Goal: Task Accomplishment & Management: Manage account settings

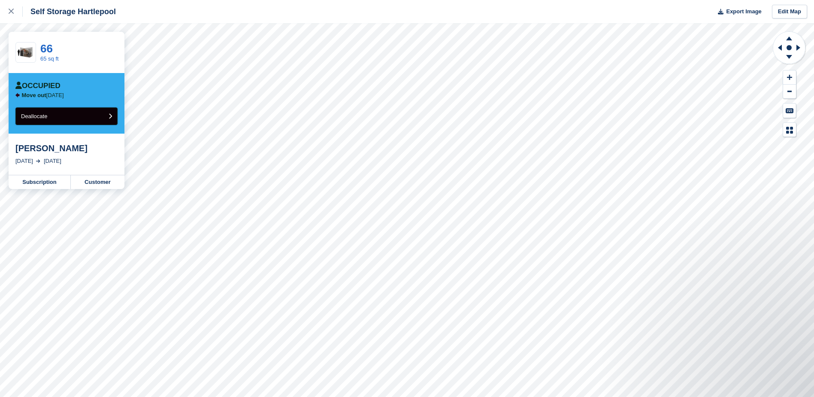
click at [42, 115] on span "Deallocate" at bounding box center [34, 116] width 26 height 6
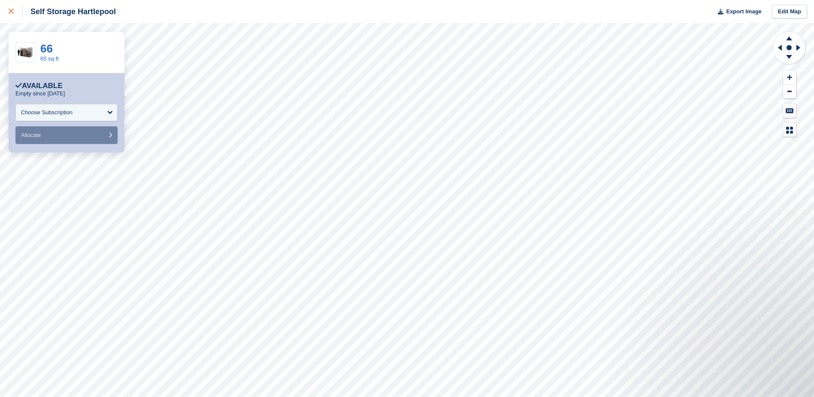
click at [9, 11] on icon at bounding box center [11, 11] width 5 height 5
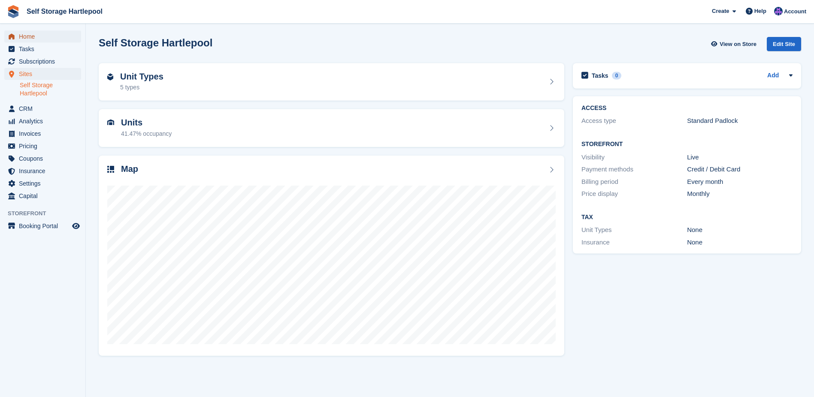
click at [34, 38] on span "Home" at bounding box center [44, 36] width 51 height 12
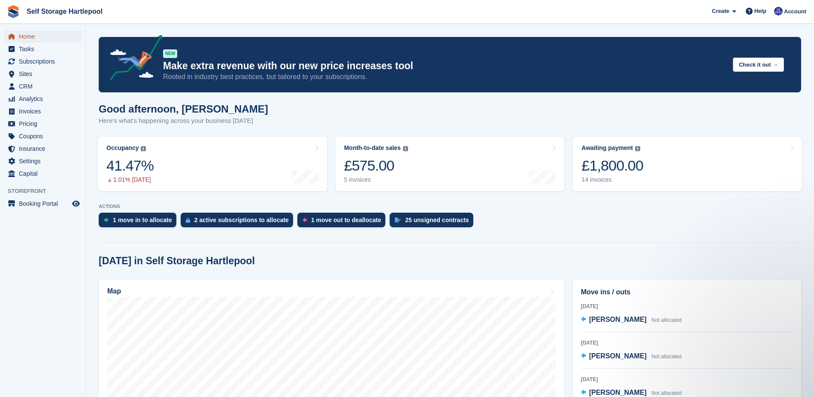
click at [38, 36] on span "Home" at bounding box center [44, 36] width 51 height 12
click at [30, 62] on span "Subscriptions" at bounding box center [44, 61] width 51 height 12
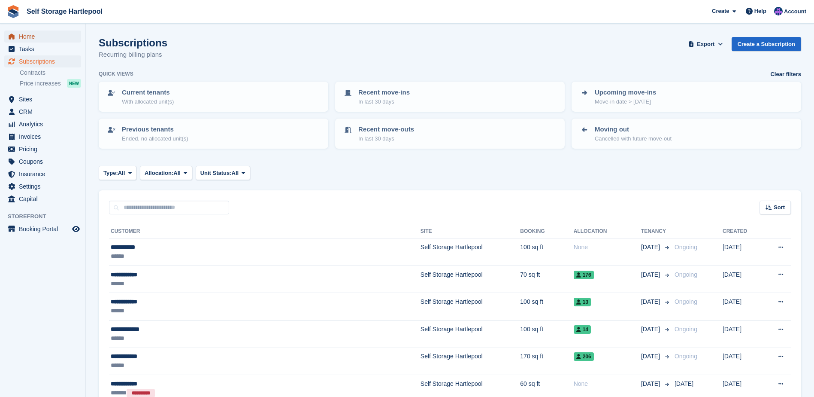
click at [30, 40] on span "Home" at bounding box center [44, 36] width 51 height 12
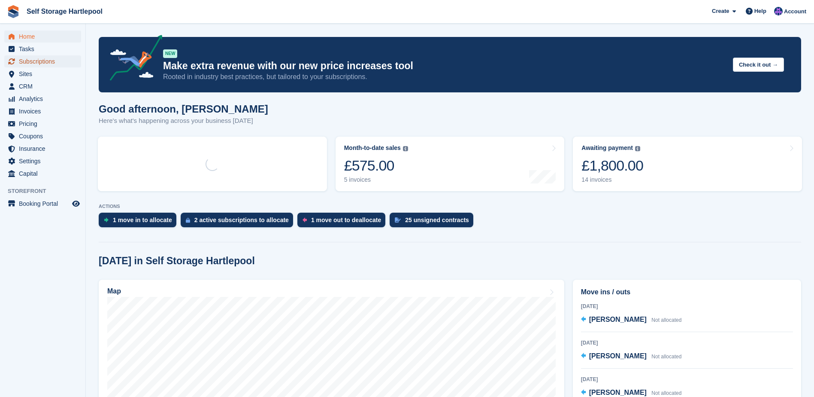
click at [34, 64] on span "Subscriptions" at bounding box center [44, 61] width 51 height 12
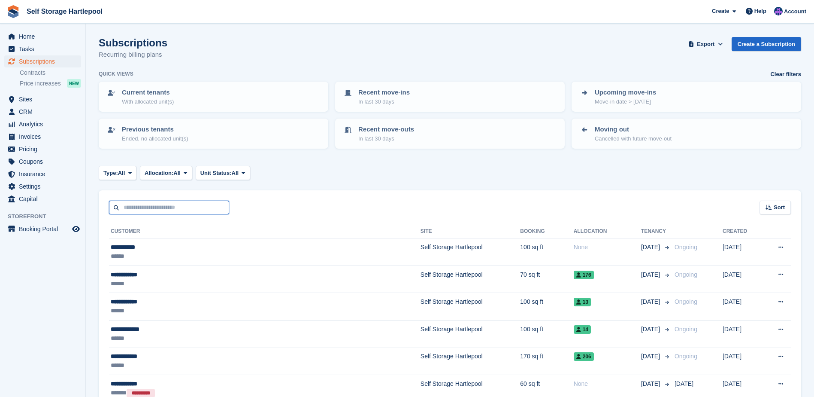
click at [151, 206] on input "text" at bounding box center [169, 207] width 120 height 14
type input "*****"
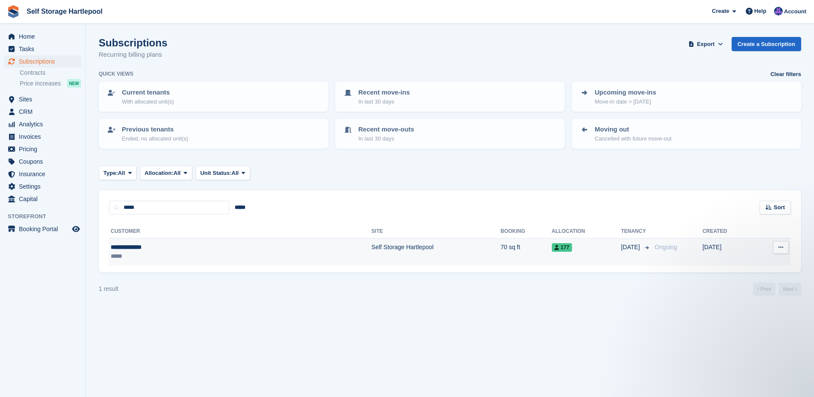
click at [552, 248] on div "177" at bounding box center [587, 246] width 70 height 9
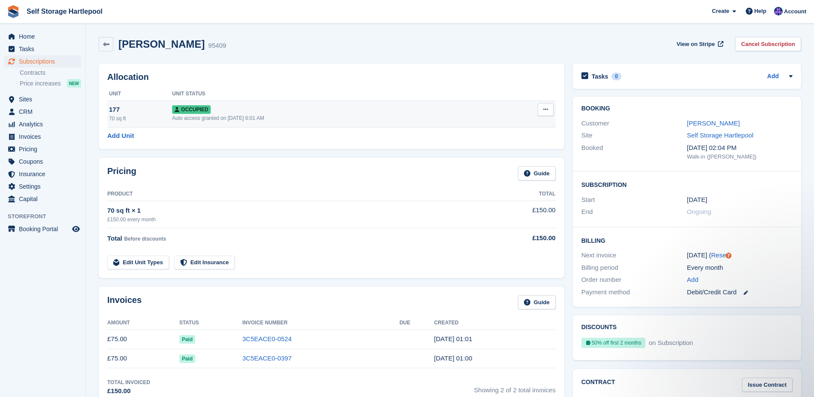
click at [545, 111] on icon at bounding box center [545, 109] width 5 height 6
click at [498, 158] on p "Deallocate" at bounding box center [512, 155] width 75 height 11
click at [320, 119] on div "Auto access granted on [DATE] 6:01 AM" at bounding box center [332, 118] width 321 height 8
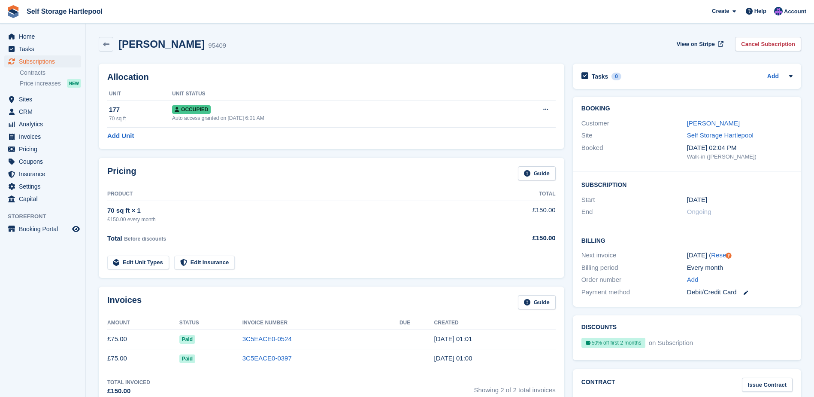
click at [749, 45] on link "Cancel Subscription" at bounding box center [768, 44] width 66 height 14
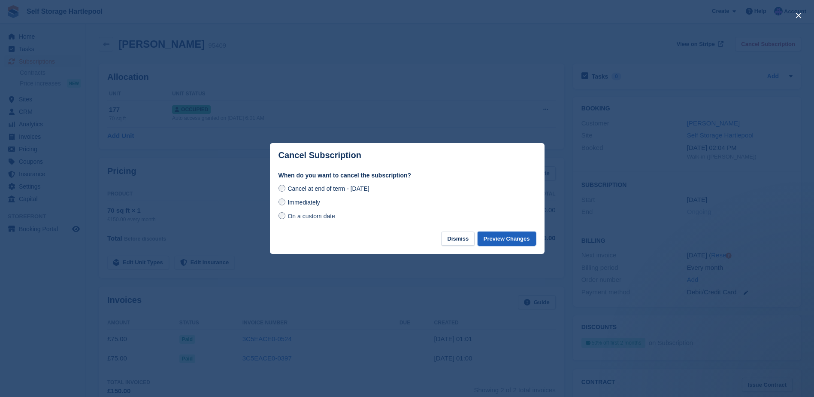
click at [496, 239] on button "Preview Changes" at bounding box center [507, 238] width 58 height 14
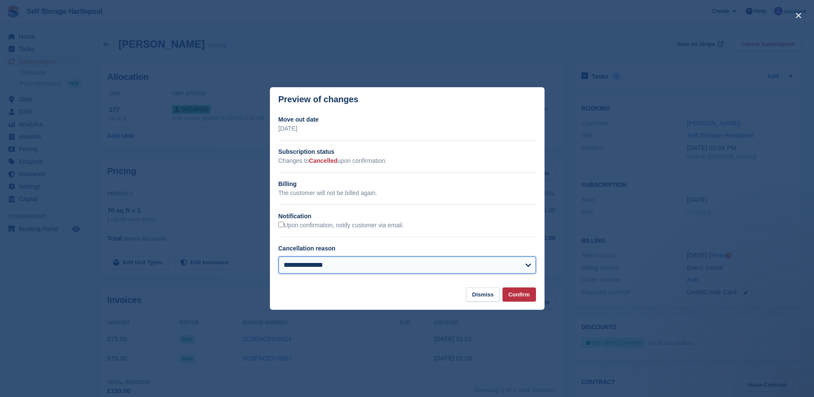
click at [350, 269] on select "**********" at bounding box center [407, 264] width 257 height 17
select select "**********"
click at [279, 257] on select "**********" at bounding box center [407, 264] width 257 height 17
click at [518, 293] on button "Confirm" at bounding box center [519, 294] width 33 height 14
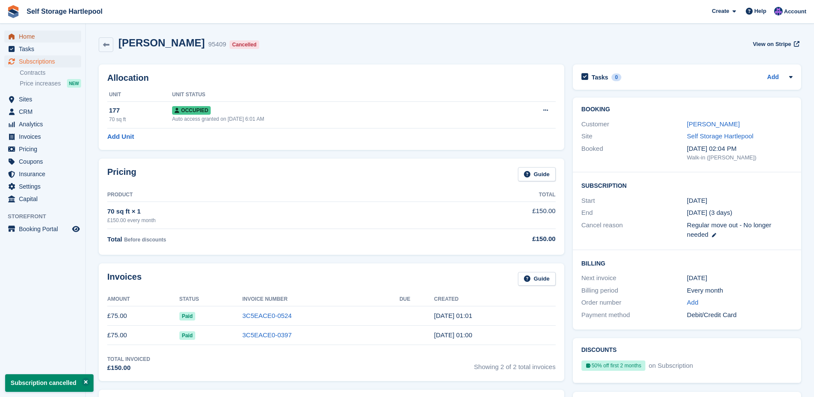
click at [31, 41] on span "Home" at bounding box center [44, 36] width 51 height 12
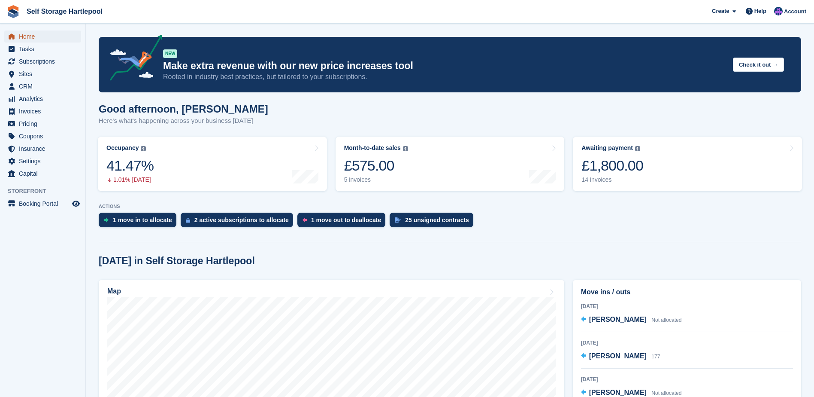
click at [33, 36] on span "Home" at bounding box center [44, 36] width 51 height 12
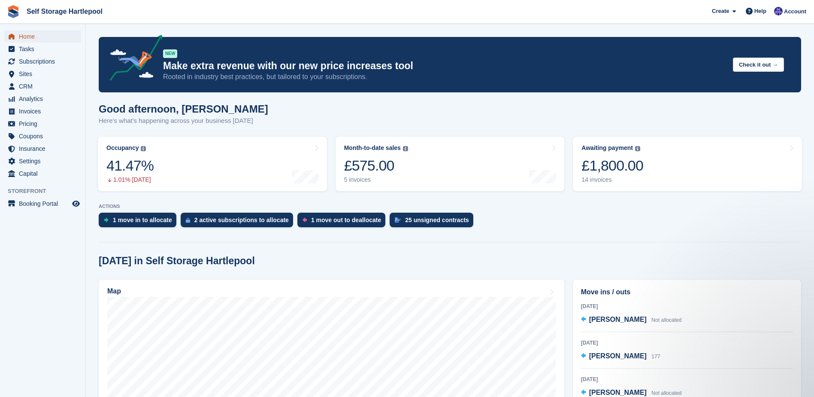
click at [25, 36] on span "Home" at bounding box center [44, 36] width 51 height 12
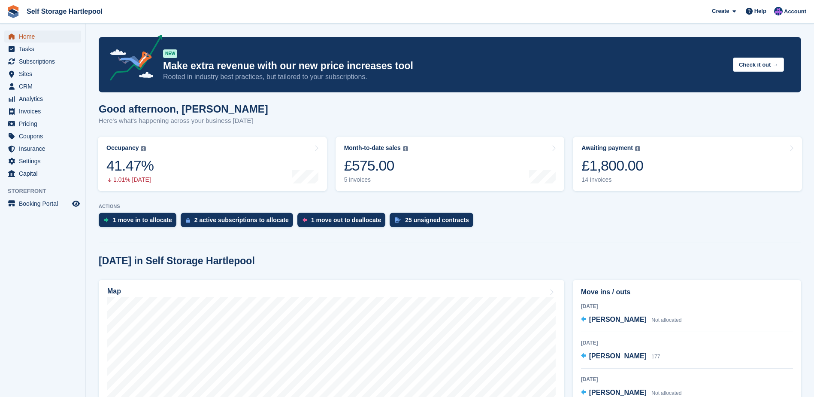
click at [41, 37] on span "Home" at bounding box center [44, 36] width 51 height 12
